Goal: Task Accomplishment & Management: Manage account settings

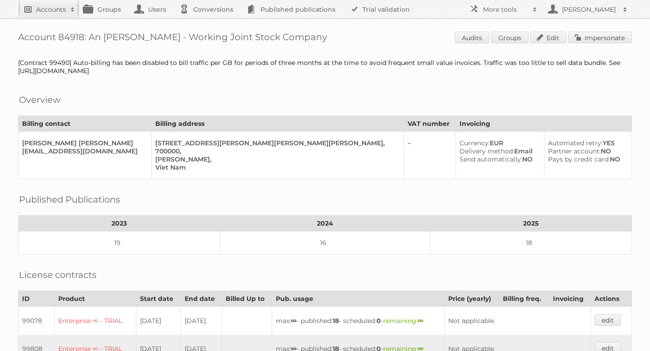
click at [59, 2] on link "Accounts" at bounding box center [48, 9] width 61 height 18
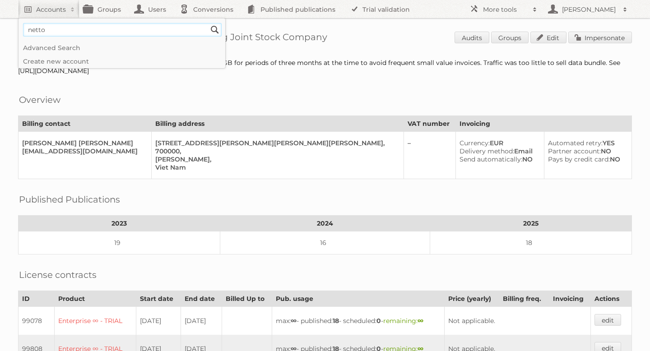
type input"] "netto"
click at [208, 23] on input "Search" at bounding box center [215, 30] width 14 height 14
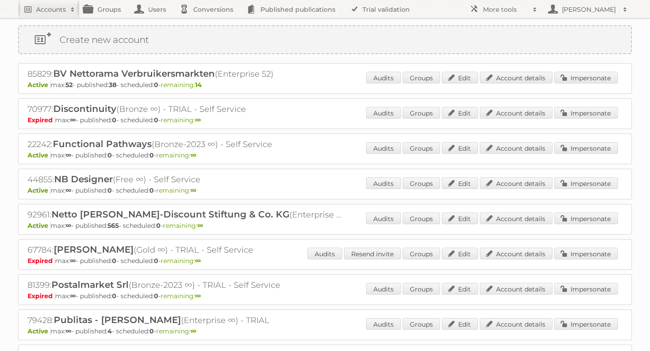
scroll to position [21, 0]
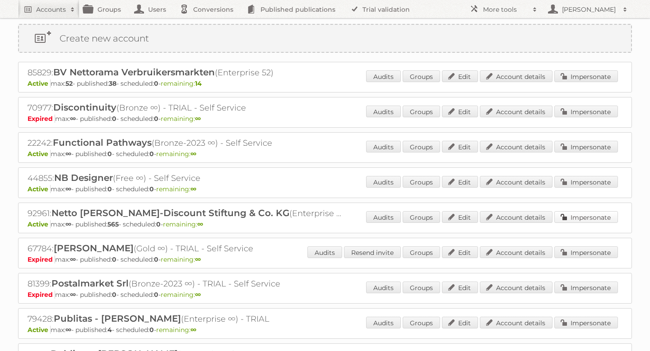
click at [585, 218] on link "Impersonate" at bounding box center [586, 217] width 64 height 12
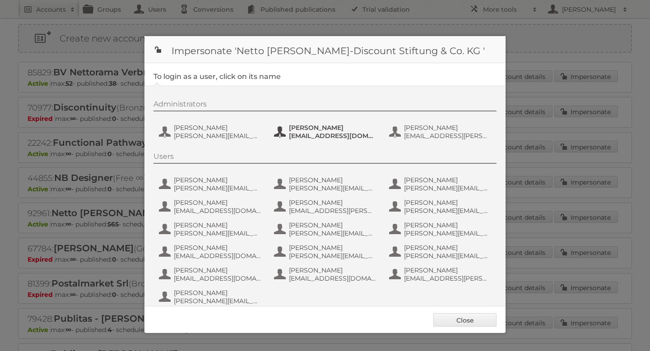
click at [308, 131] on span "[PERSON_NAME]" at bounding box center [333, 128] width 88 height 8
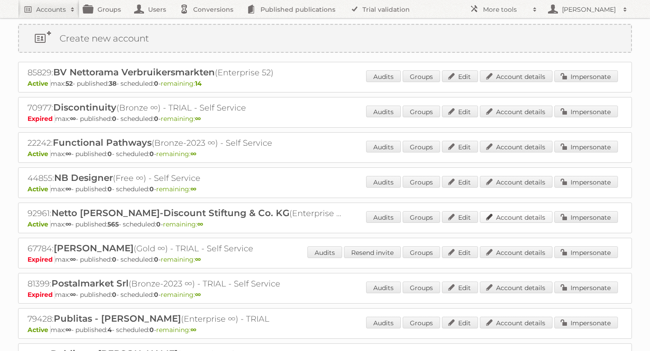
click at [526, 213] on link "Account details" at bounding box center [516, 217] width 73 height 12
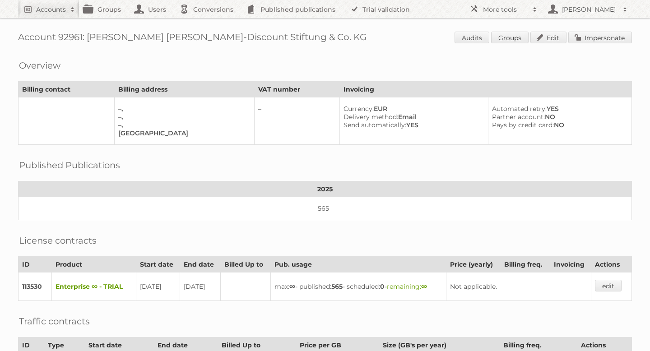
scroll to position [146, 0]
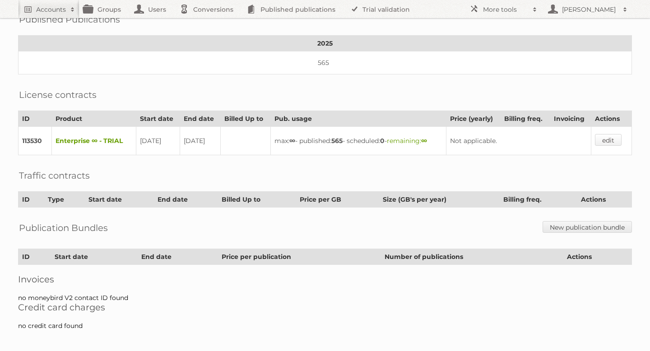
click at [615, 138] on link "edit" at bounding box center [608, 140] width 27 height 12
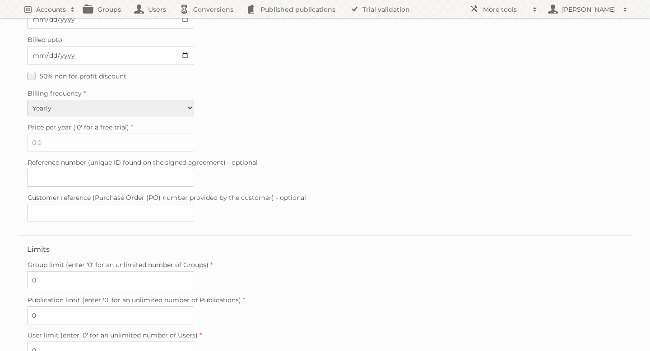
scroll to position [243, 0]
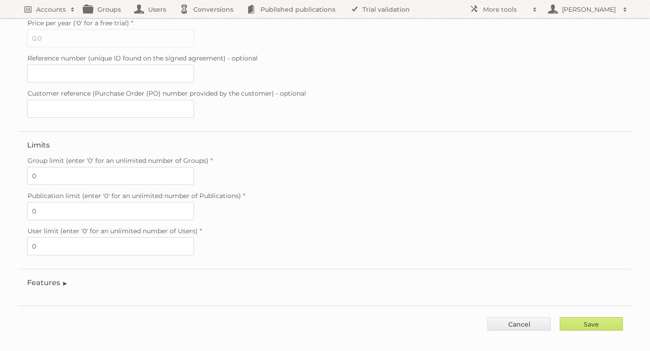
click at [53, 278] on legend "Features" at bounding box center [47, 282] width 41 height 9
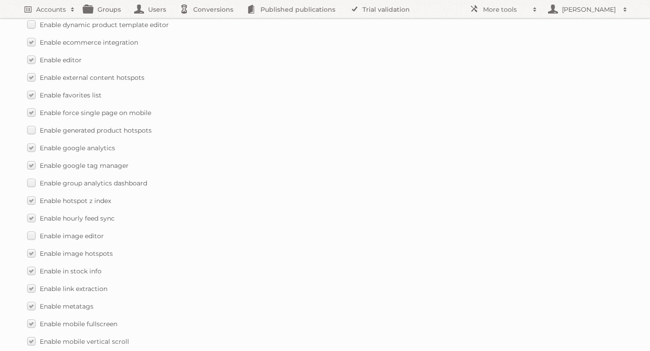
scroll to position [817, 0]
click at [33, 176] on label "Enable group analytics dashboard" at bounding box center [87, 182] width 120 height 13
click at [0, 0] on input "Enable group analytics dashboard" at bounding box center [0, 0] width 0 height 0
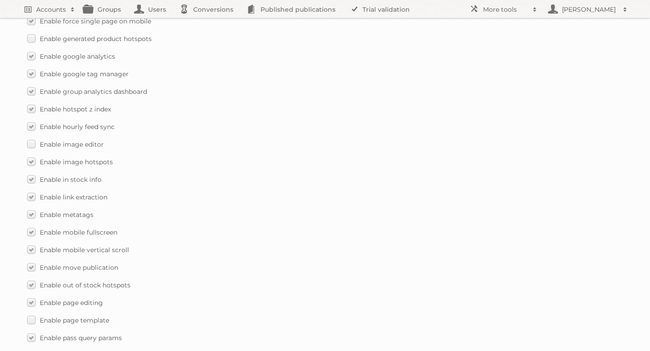
scroll to position [1317, 0]
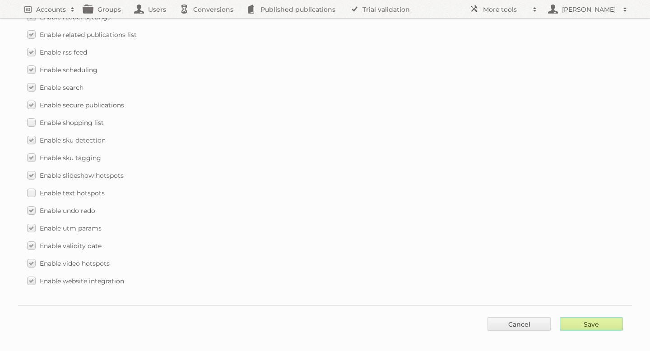
click at [576, 317] on input "Save" at bounding box center [591, 324] width 63 height 14
type input "..."
